Goal: Task Accomplishment & Management: Use online tool/utility

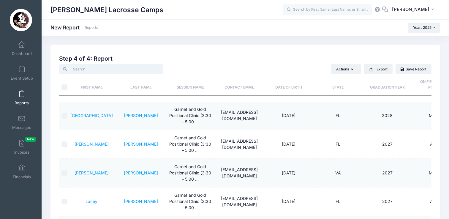
click at [120, 71] on input "search" at bounding box center [111, 69] width 104 height 10
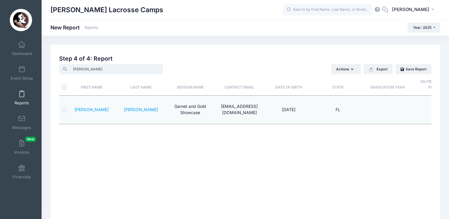
click at [79, 69] on input "berz" at bounding box center [111, 69] width 104 height 10
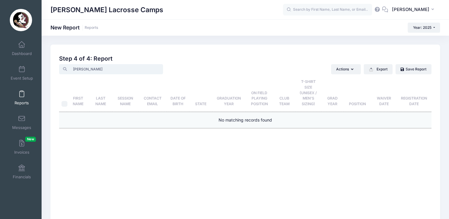
click at [78, 69] on input "bruno" at bounding box center [111, 69] width 104 height 10
click at [76, 69] on input "labier" at bounding box center [111, 69] width 104 height 10
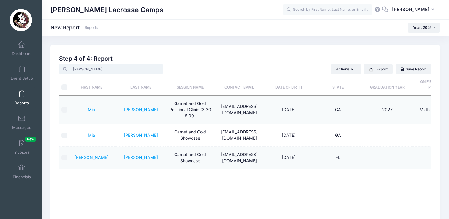
click at [81, 67] on input "lindsay" at bounding box center [111, 69] width 104 height 10
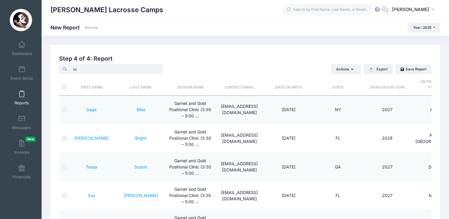
type input "s"
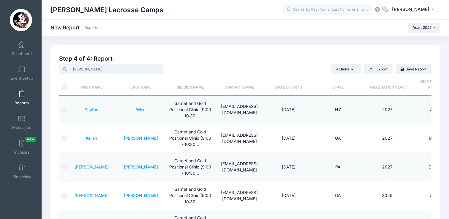
click at [76, 70] on input "ella" at bounding box center [111, 69] width 104 height 10
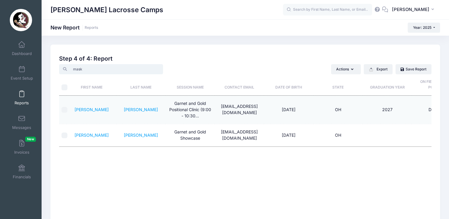
type input "mask"
click at [139, 135] on link "[PERSON_NAME]" at bounding box center [141, 134] width 34 height 5
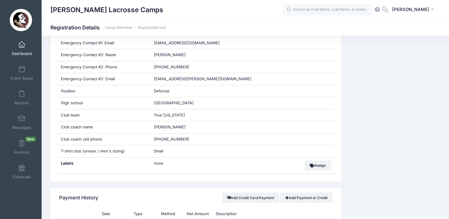
scroll to position [334, 0]
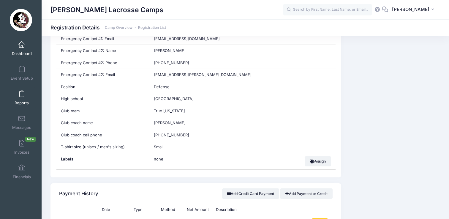
click at [21, 97] on link "Reports" at bounding box center [22, 97] width 28 height 21
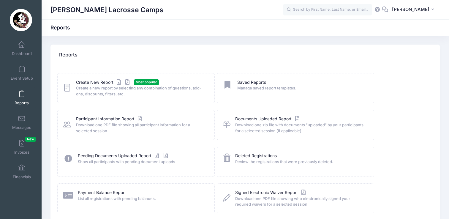
click at [65, 88] on icon at bounding box center [67, 87] width 8 height 9
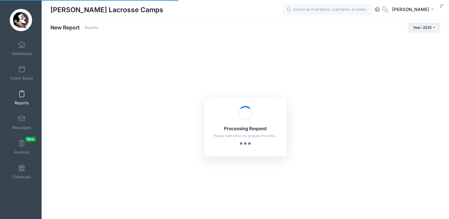
checkbox input "true"
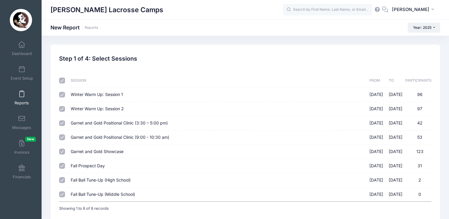
click at [62, 79] on input "checkbox" at bounding box center [62, 81] width 6 height 6
checkbox input "false"
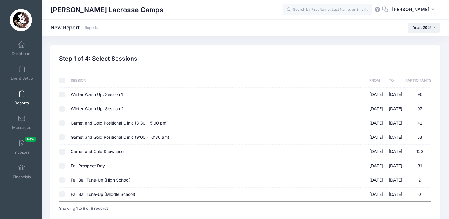
checkbox input "false"
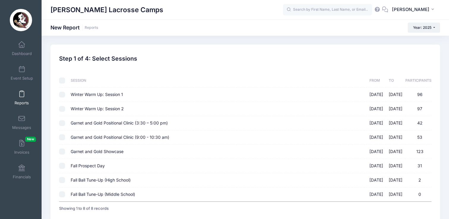
click at [63, 121] on input "Garnet and Gold Positional Clinic (3:30 – 5:00 pm) 08/17/2025 - 08/17/2025 42" at bounding box center [62, 123] width 6 height 6
checkbox input "true"
click at [63, 138] on input "Garnet and Gold Positional Clinic (9:00 - 10:30 am) 08/17/2025 - 08/17/2025 53" at bounding box center [62, 137] width 6 height 6
checkbox input "true"
click at [62, 150] on input "Garnet and Gold Showcase 08/17/2025 - 08/17/2025 123" at bounding box center [62, 152] width 6 height 6
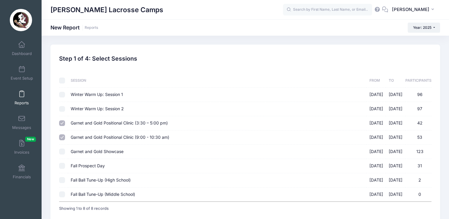
checkbox input "true"
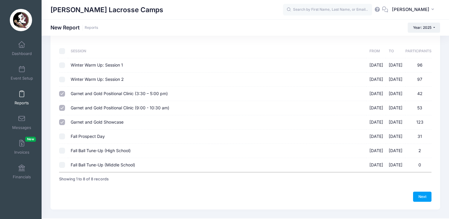
scroll to position [42, 0]
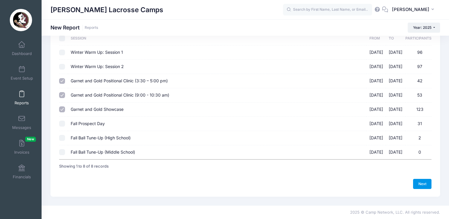
click at [424, 184] on link "Next" at bounding box center [422, 184] width 18 height 10
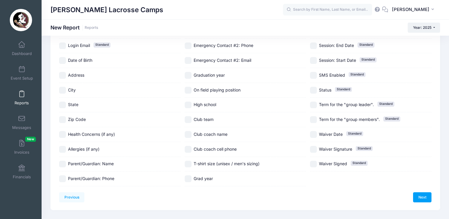
scroll to position [126, 0]
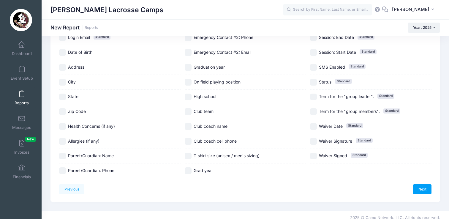
click at [62, 83] on input "City" at bounding box center [62, 82] width 7 height 7
checkbox input "true"
click at [63, 98] on input "State" at bounding box center [62, 97] width 7 height 7
checkbox input "true"
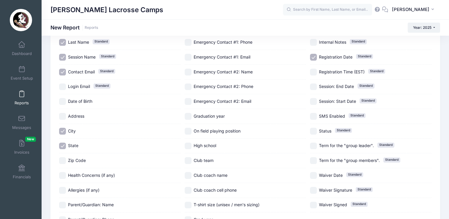
scroll to position [102, 0]
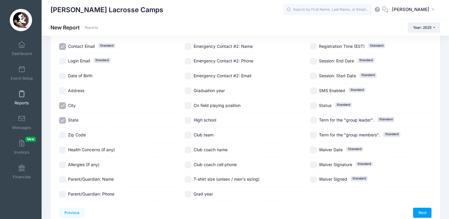
click at [190, 104] on input "On field playing position" at bounding box center [188, 105] width 7 height 7
checkbox input "true"
click at [190, 92] on input "Graduation year" at bounding box center [188, 90] width 7 height 7
checkbox input "true"
click at [189, 120] on input "High school" at bounding box center [188, 120] width 7 height 7
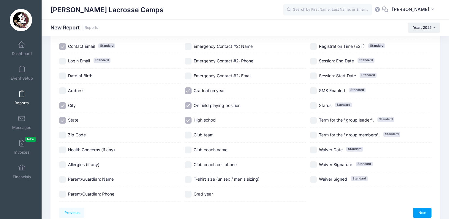
click at [189, 118] on input "High school" at bounding box center [188, 120] width 7 height 7
checkbox input "false"
click at [189, 133] on input "Club team" at bounding box center [188, 135] width 7 height 7
checkbox input "true"
click at [190, 178] on input "T-shirt size (unisex / men's sizing)" at bounding box center [188, 179] width 7 height 7
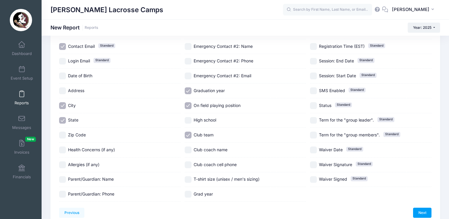
checkbox input "true"
click at [189, 196] on input "Grad year" at bounding box center [188, 194] width 7 height 7
checkbox input "true"
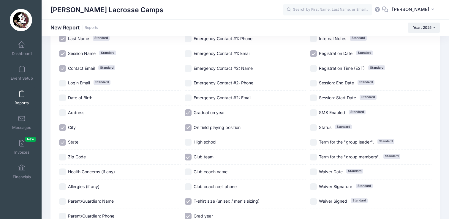
scroll to position [0, 0]
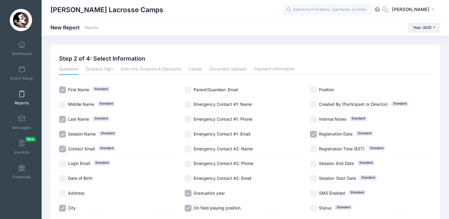
click at [314, 87] on input "Position" at bounding box center [313, 89] width 7 height 7
checkbox input "true"
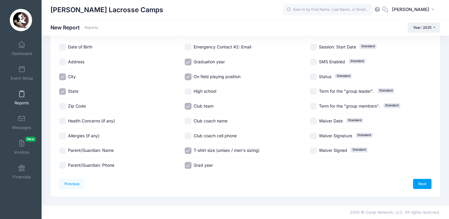
click at [420, 178] on div "Previous Next Step 2 of 4: Select Information 1 Select Sessions 2 Select Inform…" at bounding box center [245, 55] width 373 height 268
click at [421, 181] on link "Next" at bounding box center [422, 184] width 18 height 10
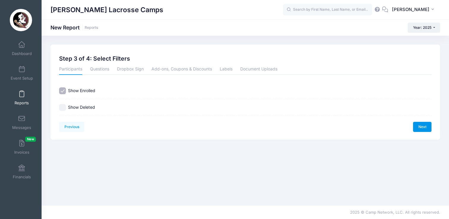
click at [422, 125] on link "Next" at bounding box center [422, 127] width 18 height 10
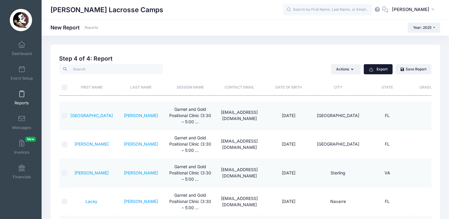
click at [381, 68] on button "Export" at bounding box center [378, 69] width 29 height 10
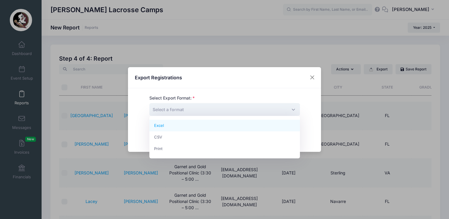
click at [215, 108] on span "Select a format" at bounding box center [224, 109] width 151 height 13
select select "excel"
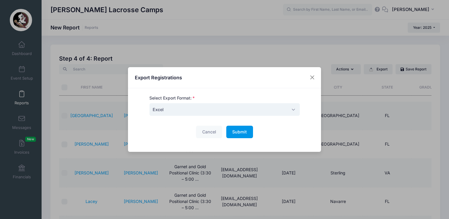
click at [239, 133] on span "Submit" at bounding box center [239, 131] width 15 height 5
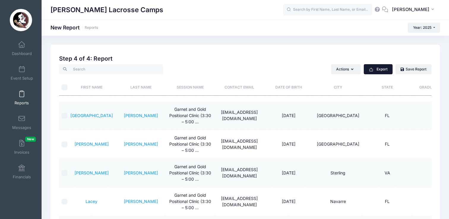
scroll to position [42, 0]
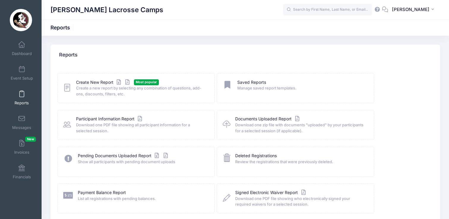
click at [64, 84] on icon at bounding box center [67, 87] width 8 height 9
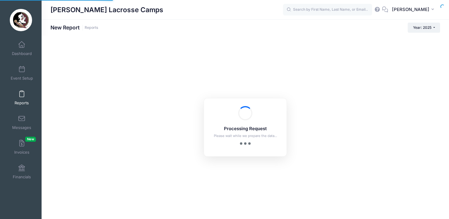
checkbox input "true"
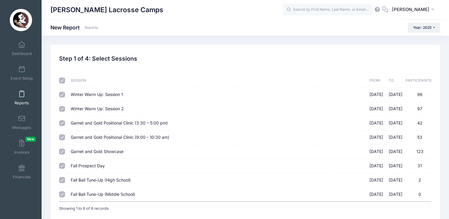
click at [62, 80] on input "checkbox" at bounding box center [62, 81] width 6 height 6
checkbox input "false"
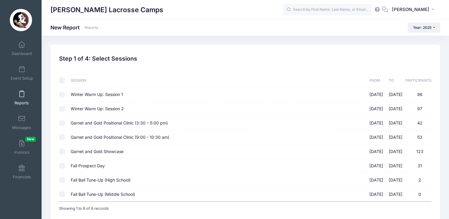
checkbox input "false"
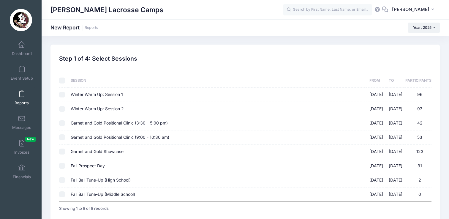
click at [63, 122] on input "Garnet and Gold Positional Clinic (3:30 – 5:00 pm) 08/17/2025 - 08/17/2025 42" at bounding box center [62, 123] width 6 height 6
checkbox input "true"
click at [64, 139] on input "Garnet and Gold Positional Clinic (9:00 - 10:30 am) 08/17/2025 - 08/17/2025 53" at bounding box center [62, 137] width 6 height 6
checkbox input "true"
click at [64, 151] on input "Garnet and Gold Showcase 08/17/2025 - 08/17/2025 123" at bounding box center [62, 152] width 6 height 6
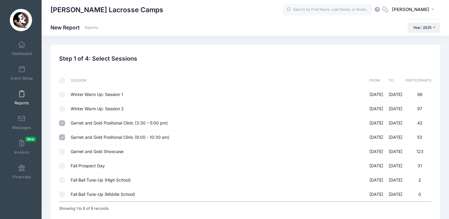
checkbox input "true"
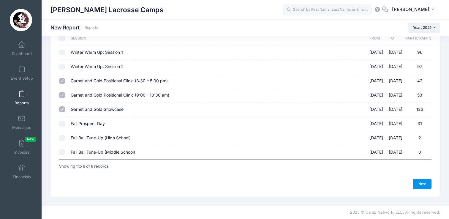
click at [425, 184] on link "Next" at bounding box center [422, 184] width 18 height 10
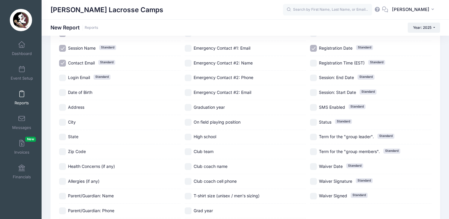
scroll to position [87, 0]
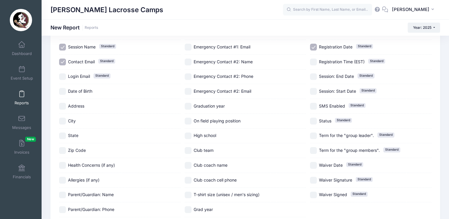
click at [190, 107] on input "Graduation year" at bounding box center [188, 106] width 7 height 7
checkbox input "true"
click at [190, 121] on input "On field playing position" at bounding box center [188, 121] width 7 height 7
checkbox input "true"
click at [190, 134] on input "High school" at bounding box center [188, 135] width 7 height 7
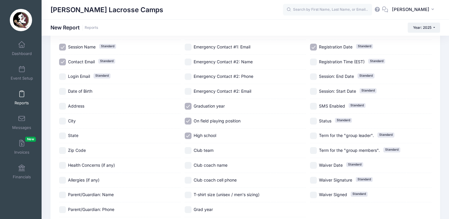
click at [190, 134] on input "High school" at bounding box center [188, 135] width 7 height 7
checkbox input "false"
click at [190, 150] on input "Club team" at bounding box center [188, 150] width 7 height 7
checkbox input "true"
click at [190, 210] on input "Grad year" at bounding box center [188, 209] width 7 height 7
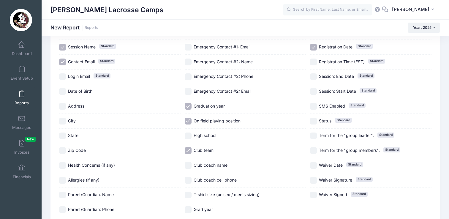
checkbox input "true"
click at [189, 196] on input "T-shirt size (unisex / men's sizing)" at bounding box center [188, 195] width 7 height 7
checkbox input "true"
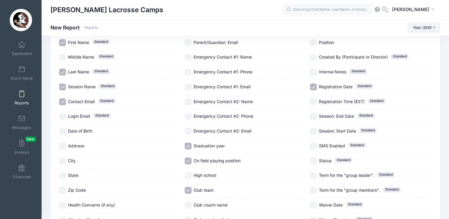
scroll to position [33, 0]
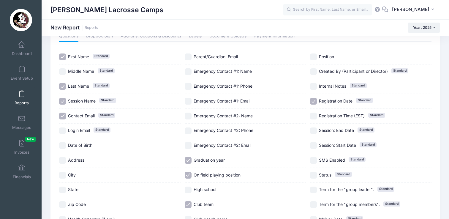
click at [318, 56] on label "Position" at bounding box center [371, 56] width 122 height 7
checkbox input "true"
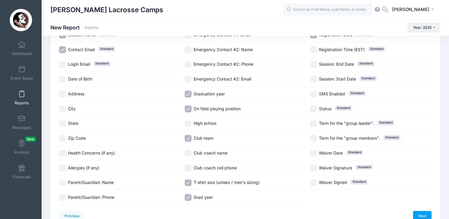
scroll to position [117, 0]
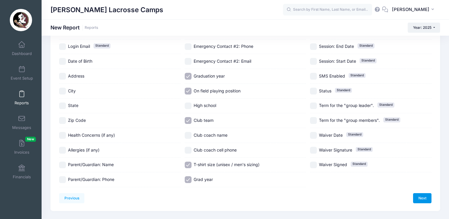
click at [424, 197] on link "Next" at bounding box center [422, 198] width 18 height 10
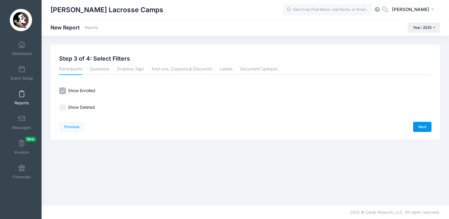
scroll to position [0, 0]
click at [419, 125] on link "Next" at bounding box center [422, 127] width 18 height 10
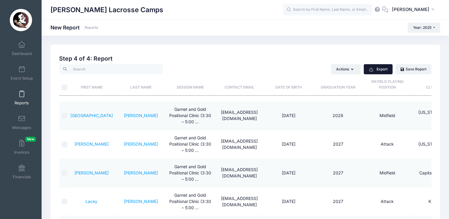
click at [381, 70] on button "Export" at bounding box center [378, 69] width 29 height 10
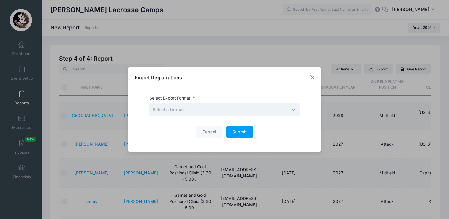
click at [264, 112] on span "Select a format" at bounding box center [224, 109] width 151 height 13
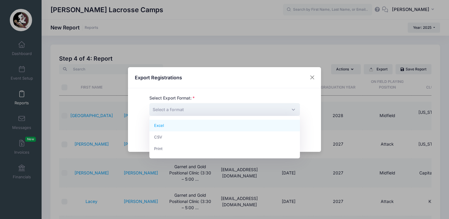
select select "excel"
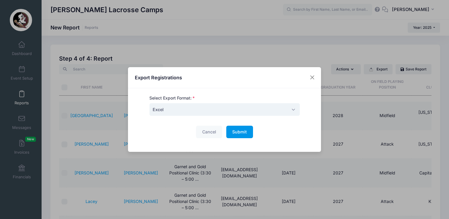
click at [237, 134] on span "Submit" at bounding box center [239, 131] width 15 height 5
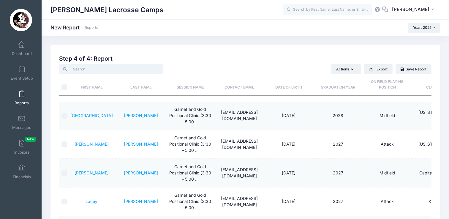
click at [104, 72] on input "search" at bounding box center [111, 69] width 104 height 10
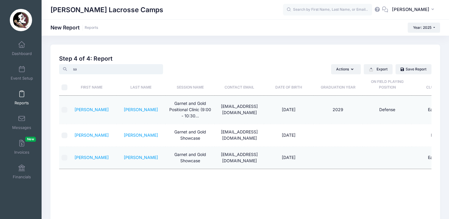
type input "s"
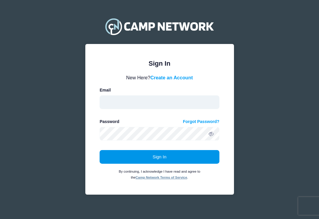
type input "[EMAIL_ADDRESS][DOMAIN_NAME]"
click at [141, 160] on button "Sign In" at bounding box center [160, 157] width 120 height 14
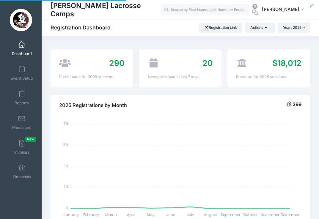
select select
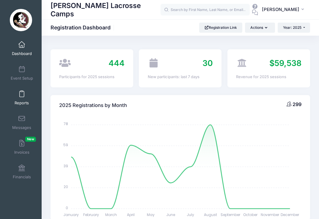
click at [25, 95] on link "Reports" at bounding box center [22, 97] width 28 height 21
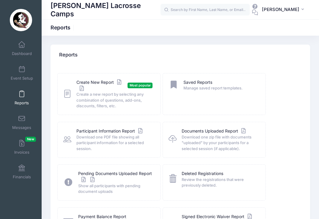
click at [67, 95] on icon at bounding box center [67, 94] width 8 height 10
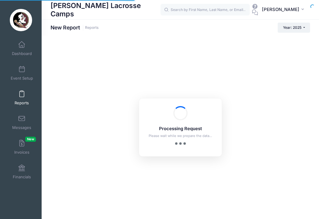
checkbox input "true"
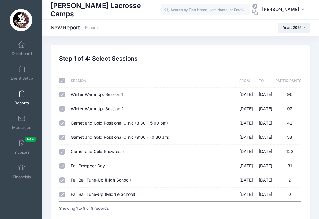
click at [63, 82] on input "checkbox" at bounding box center [62, 81] width 6 height 6
checkbox input "false"
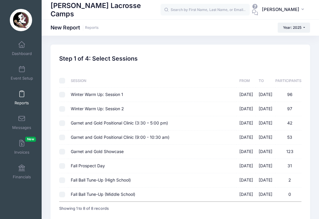
checkbox input "false"
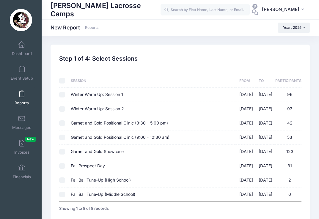
click at [61, 123] on input "Garnet and Gold Positional Clinic (3:30 – 5:00 pm) [DATE] - [DATE] 42" at bounding box center [62, 123] width 6 height 6
checkbox input "true"
click at [61, 138] on input "Garnet and Gold Positional Clinic (9:00 - 10:30 am) [DATE] - [DATE] 53" at bounding box center [62, 138] width 6 height 6
checkbox input "true"
click at [61, 150] on input "Garnet and Gold Showcase 08/17/2025 - 08/17/2025 123" at bounding box center [62, 152] width 6 height 6
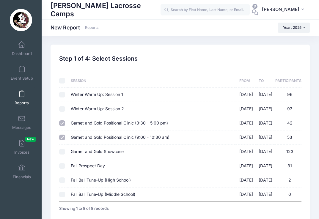
checkbox input "true"
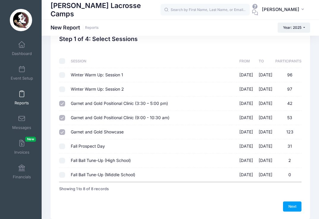
scroll to position [20, 0]
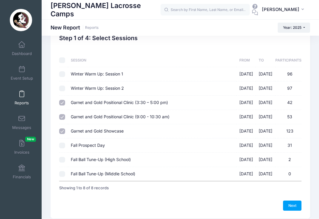
click at [61, 101] on input "Garnet and Gold Positional Clinic (3:30 – 5:00 pm) 08/17/2025 - 08/17/2025 42" at bounding box center [62, 103] width 6 height 6
checkbox input "false"
click at [64, 114] on input "Garnet and Gold Positional Clinic (9:00 - 10:30 am) 08/17/2025 - 08/17/2025 53" at bounding box center [62, 117] width 6 height 6
checkbox input "false"
click at [296, 206] on link "Next" at bounding box center [292, 206] width 18 height 10
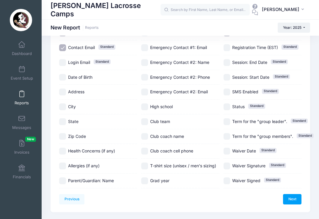
scroll to position [122, 0]
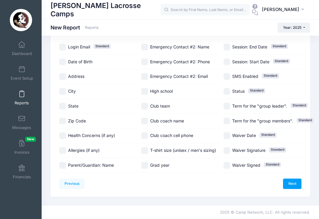
click at [229, 150] on input "Waiver Signature Standard" at bounding box center [226, 150] width 7 height 7
checkbox input "true"
click at [229, 165] on input "Waiver Signed Standard" at bounding box center [226, 165] width 7 height 7
checkbox input "true"
click at [293, 185] on link "Next" at bounding box center [292, 184] width 18 height 10
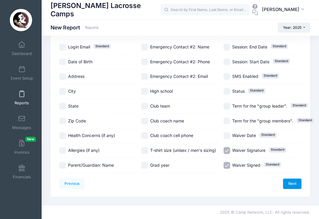
scroll to position [0, 0]
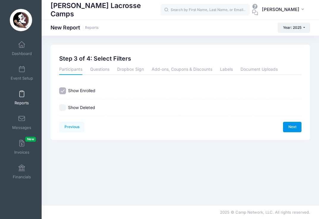
click at [292, 127] on link "Next" at bounding box center [292, 127] width 18 height 10
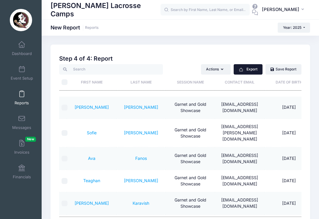
click at [253, 68] on button "Export" at bounding box center [248, 69] width 29 height 10
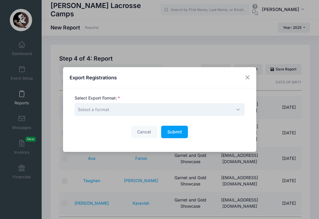
click at [181, 111] on span "Select a format" at bounding box center [160, 109] width 170 height 13
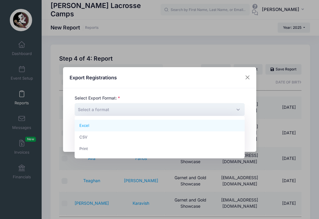
select select "excel"
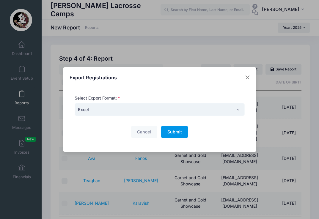
click at [168, 135] on button "Submit Please wait..." at bounding box center [174, 132] width 27 height 13
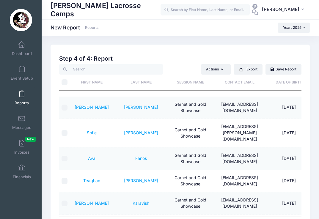
click at [196, 6] on input "text" at bounding box center [204, 10] width 89 height 12
click at [22, 97] on span at bounding box center [22, 94] width 0 height 7
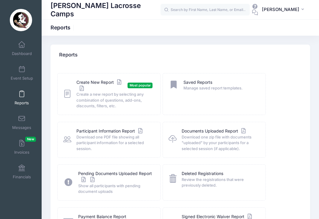
click at [68, 95] on icon at bounding box center [67, 94] width 8 height 10
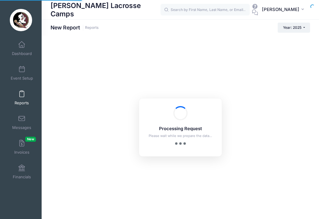
checkbox input "true"
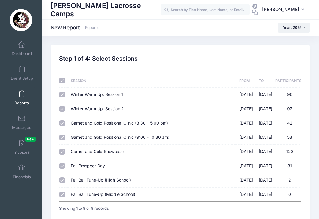
click at [62, 80] on input "checkbox" at bounding box center [62, 81] width 6 height 6
checkbox input "false"
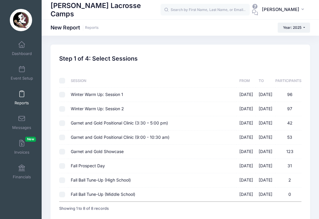
checkbox input "false"
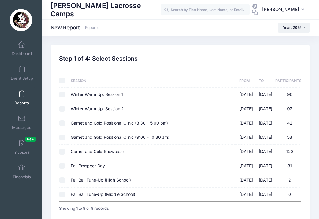
click at [61, 135] on input "Garnet and Gold Positional Clinic (9:00 - 10:30 am) 08/17/2025 - 08/17/2025 53" at bounding box center [62, 138] width 6 height 6
checkbox input "true"
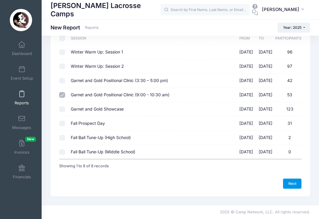
click at [292, 182] on link "Next" at bounding box center [292, 184] width 18 height 10
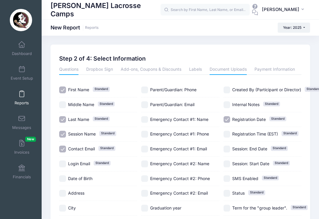
click at [225, 72] on link "Document Uploads" at bounding box center [227, 69] width 37 height 11
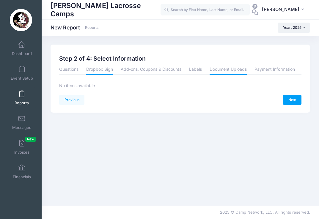
click at [105, 67] on link "Dropbox Sign" at bounding box center [99, 69] width 27 height 11
click at [156, 70] on link "Add-ons, Coupons & Discounts" at bounding box center [151, 69] width 61 height 11
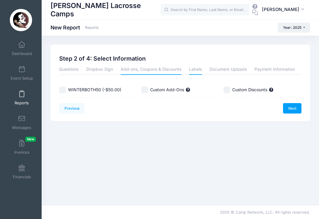
click at [201, 69] on link "Labels" at bounding box center [195, 69] width 13 height 11
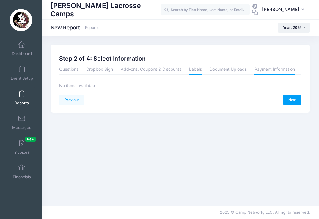
click at [277, 72] on link "Payment Information" at bounding box center [274, 69] width 40 height 11
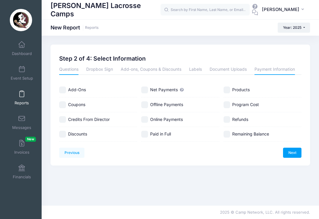
click at [70, 69] on link "Questions" at bounding box center [68, 69] width 19 height 11
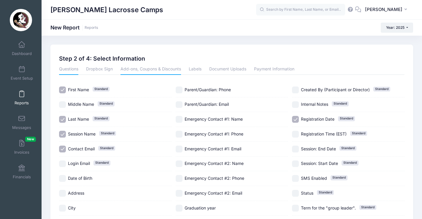
click at [156, 74] on link "Add-ons, Coupons & Discounts" at bounding box center [151, 69] width 61 height 11
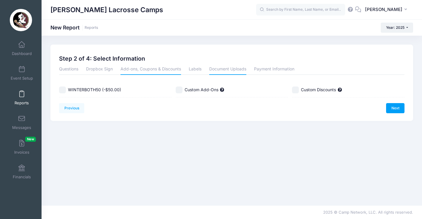
click at [227, 72] on link "Document Uploads" at bounding box center [227, 69] width 37 height 11
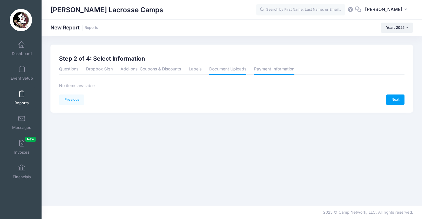
click at [277, 70] on link "Payment Information" at bounding box center [274, 69] width 40 height 11
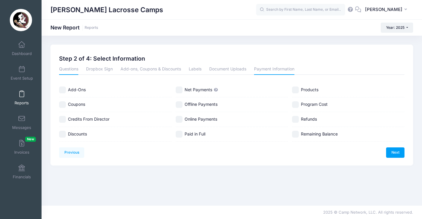
click at [76, 69] on link "Questions" at bounding box center [68, 69] width 19 height 11
